Goal: Task Accomplishment & Management: Manage account settings

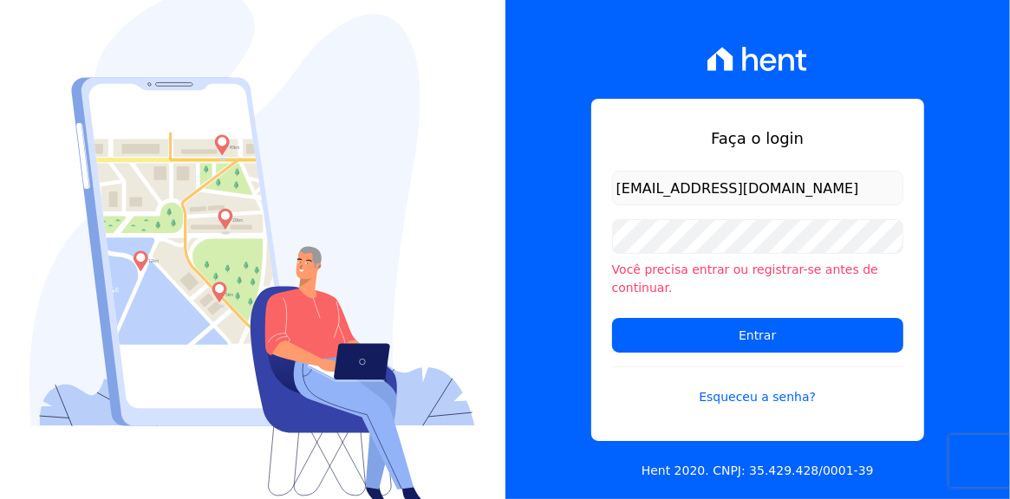
click at [739, 330] on input "Entrar" at bounding box center [757, 335] width 291 height 35
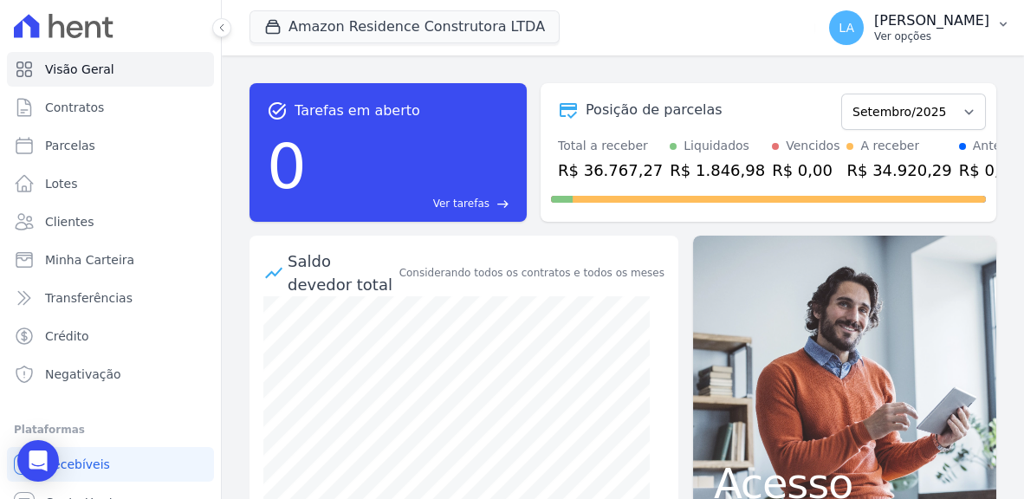
click at [1001, 23] on icon "button" at bounding box center [1004, 24] width 14 height 14
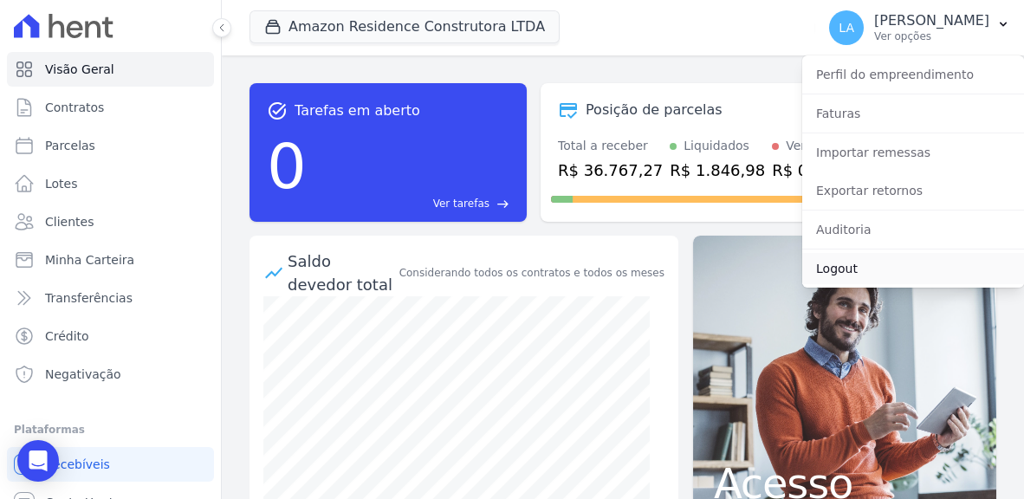
click at [836, 269] on link "Logout" at bounding box center [914, 268] width 222 height 31
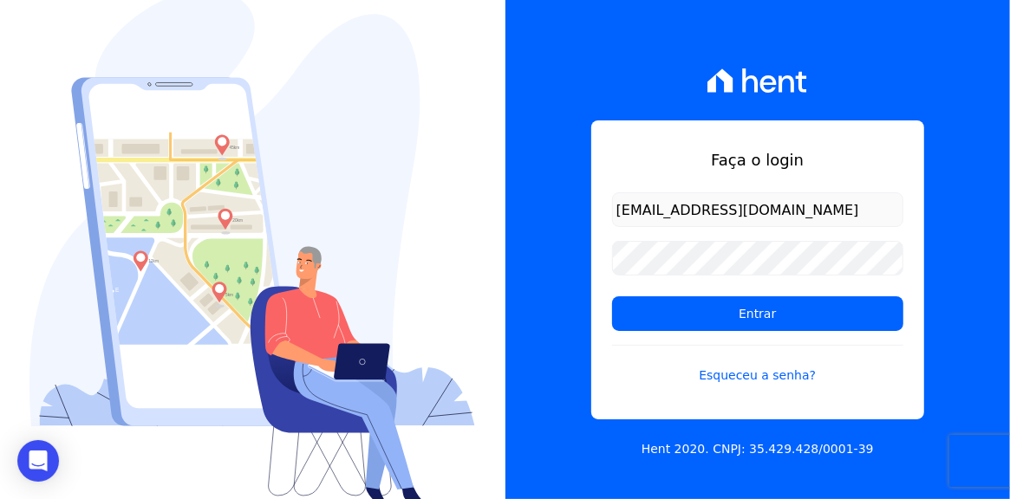
type input "[EMAIL_ADDRESS][DOMAIN_NAME]"
